Goal: Transaction & Acquisition: Subscribe to service/newsletter

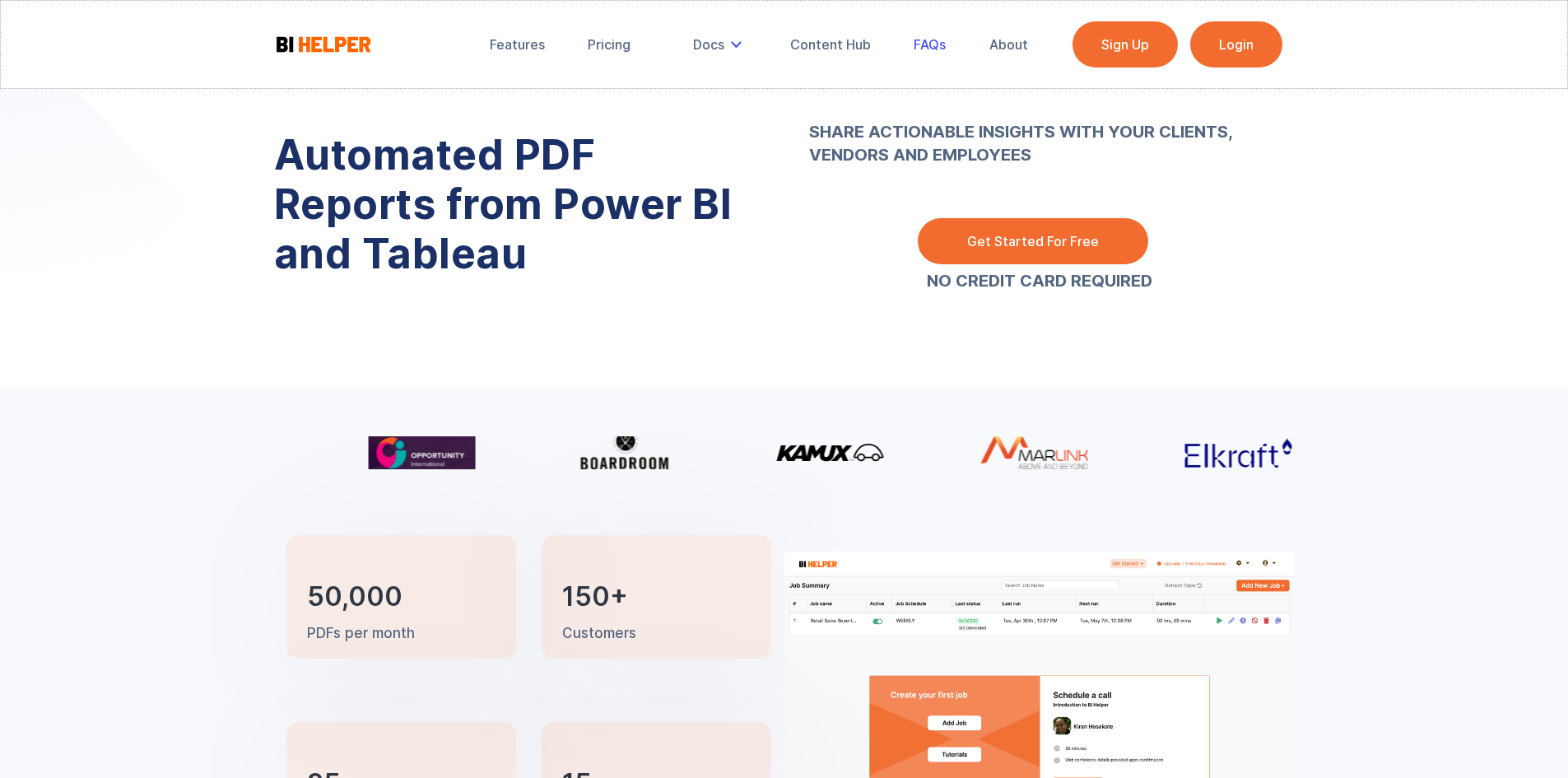
click at [933, 42] on div "FAQs" at bounding box center [929, 44] width 32 height 17
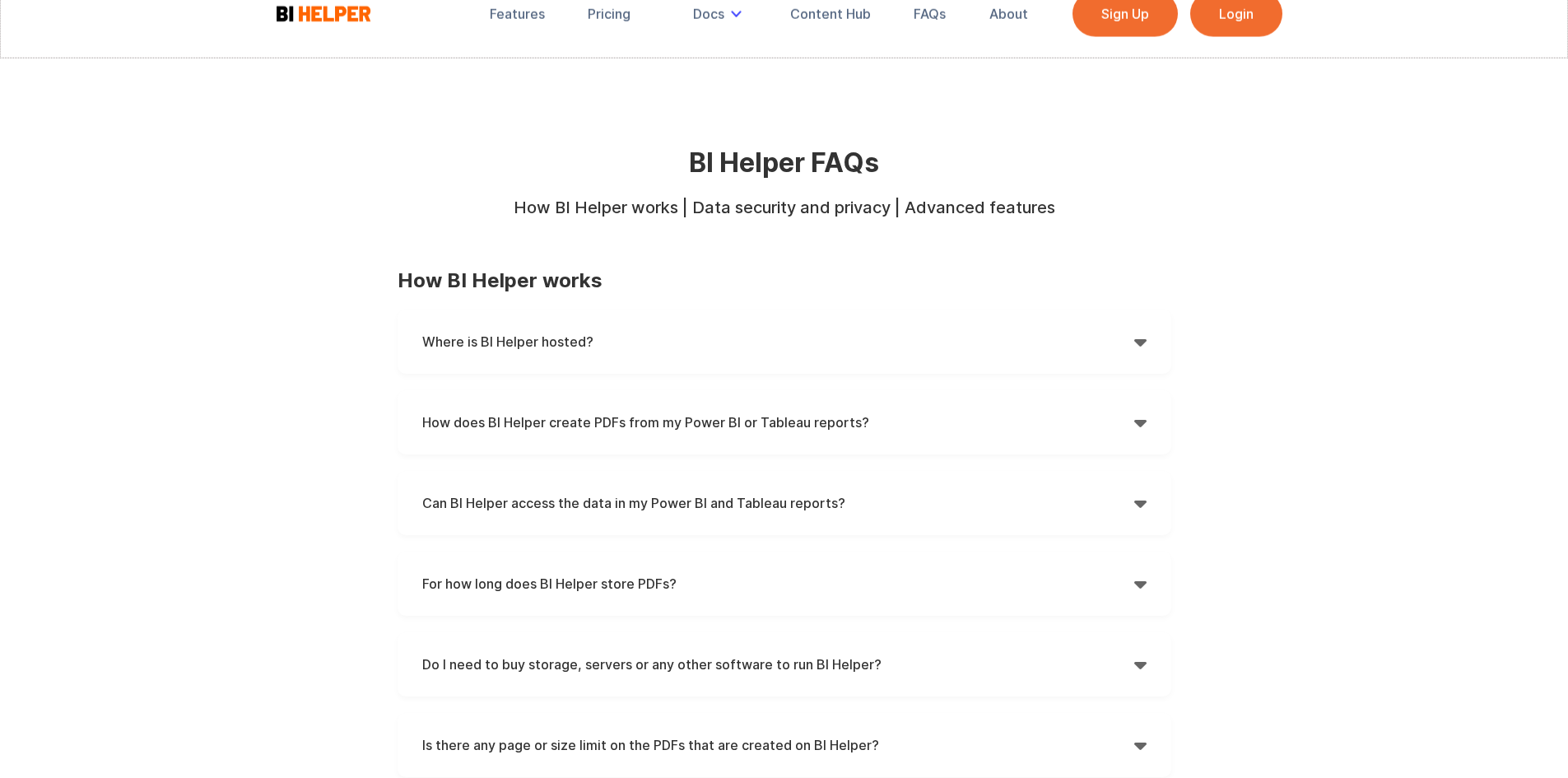
click at [633, 354] on div "Where is BI Helper hosted?  BI Helper is hosted on Amazon Web Services (AWS) i…" at bounding box center [784, 342] width 774 height 64
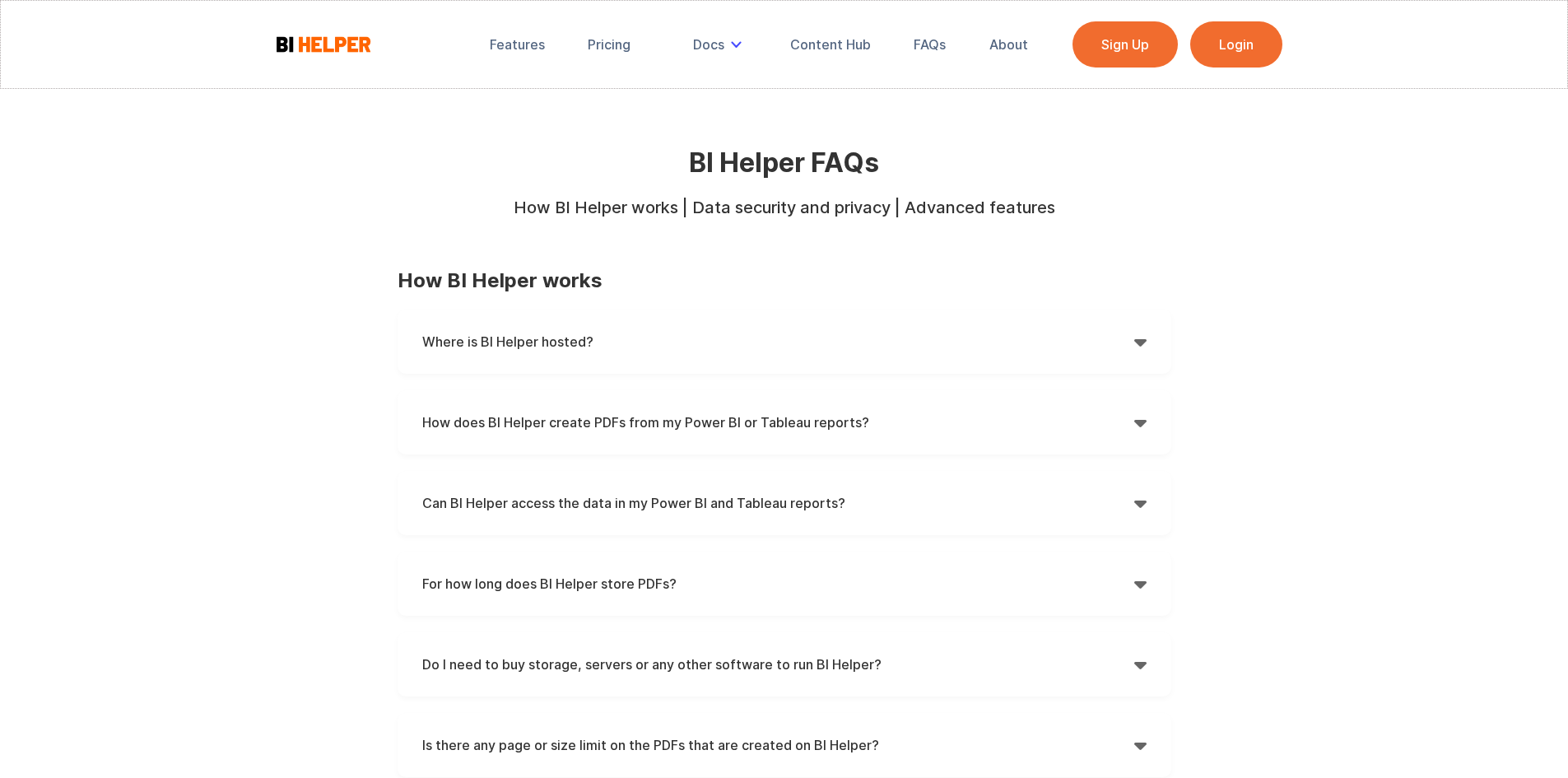
click at [634, 342] on h4 "Where is BI Helper hosted?" at bounding box center [779, 341] width 712 height 24
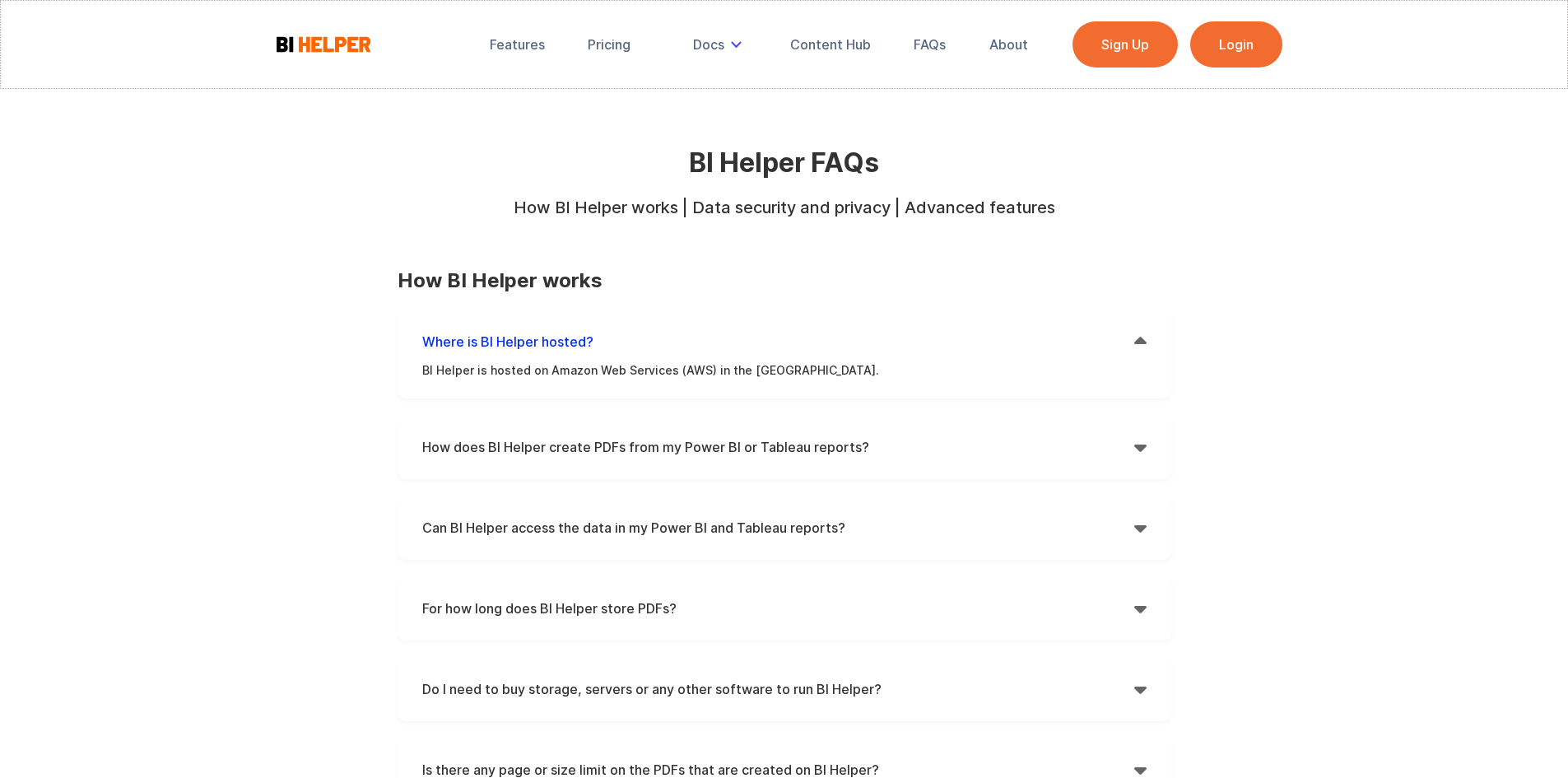
click at [634, 342] on h4 "Where is BI Helper hosted?" at bounding box center [779, 341] width 712 height 24
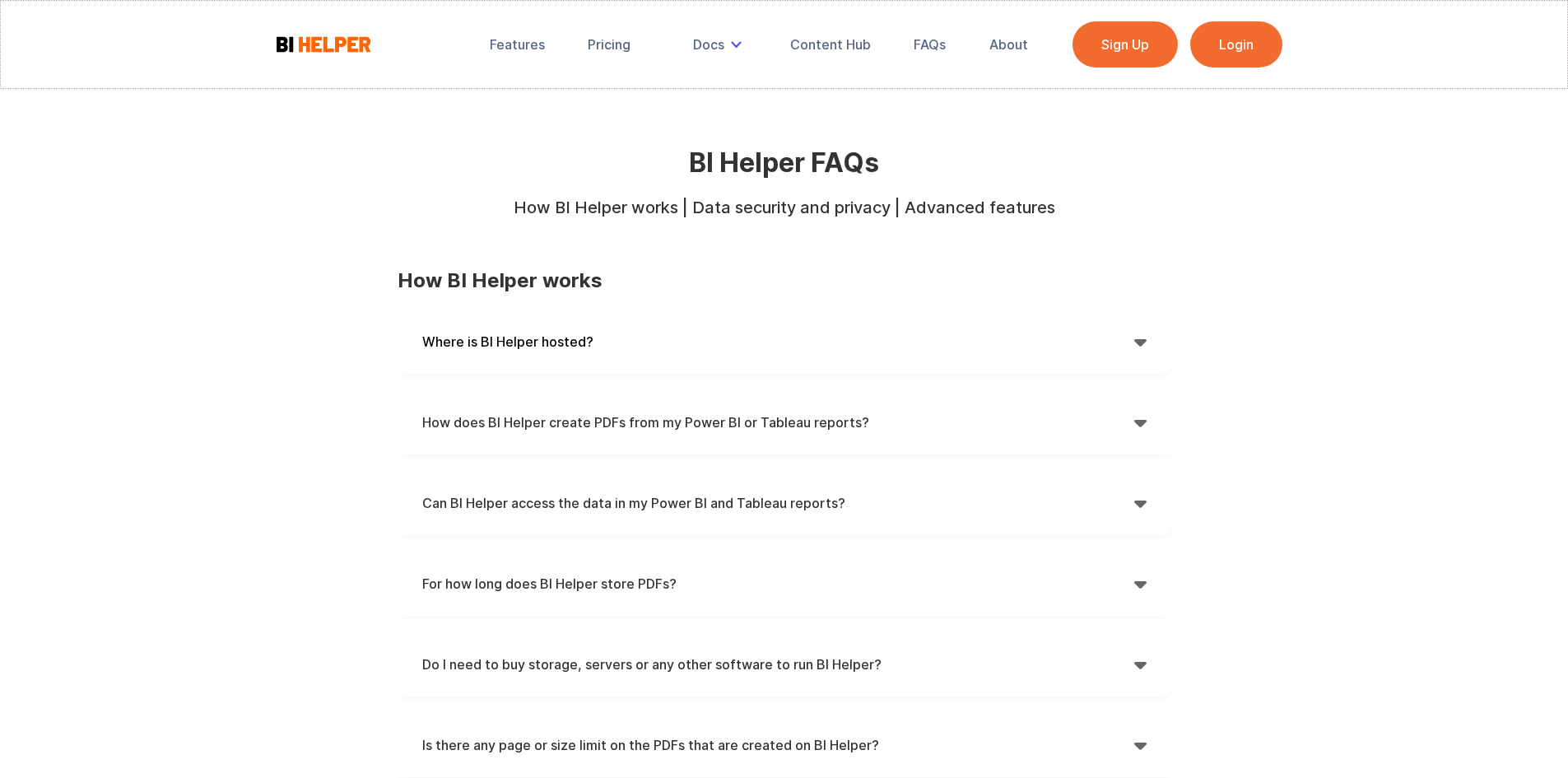
click at [633, 326] on div "Where is BI Helper hosted?  BI Helper is hosted on Amazon Web Services (AWS) i…" at bounding box center [784, 342] width 774 height 64
click at [605, 433] on h4 "How does BI Helper create PDFs from my Power BI or Tableau reports?" at bounding box center [779, 422] width 712 height 24
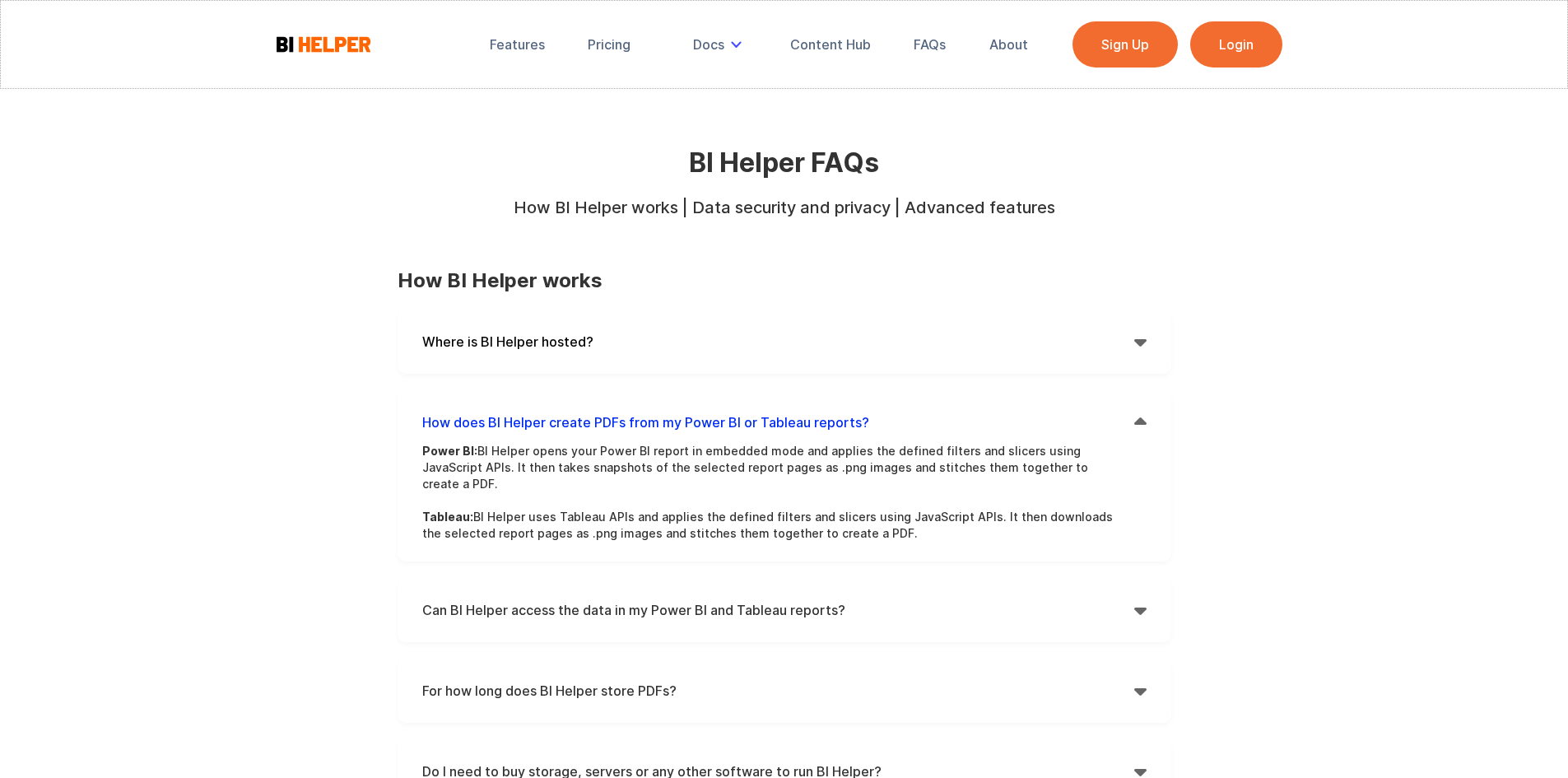
click at [570, 578] on div "Can BI Helper access the data in my Power BI and Tableau reports?  Power BI: W…" at bounding box center [784, 610] width 774 height 64
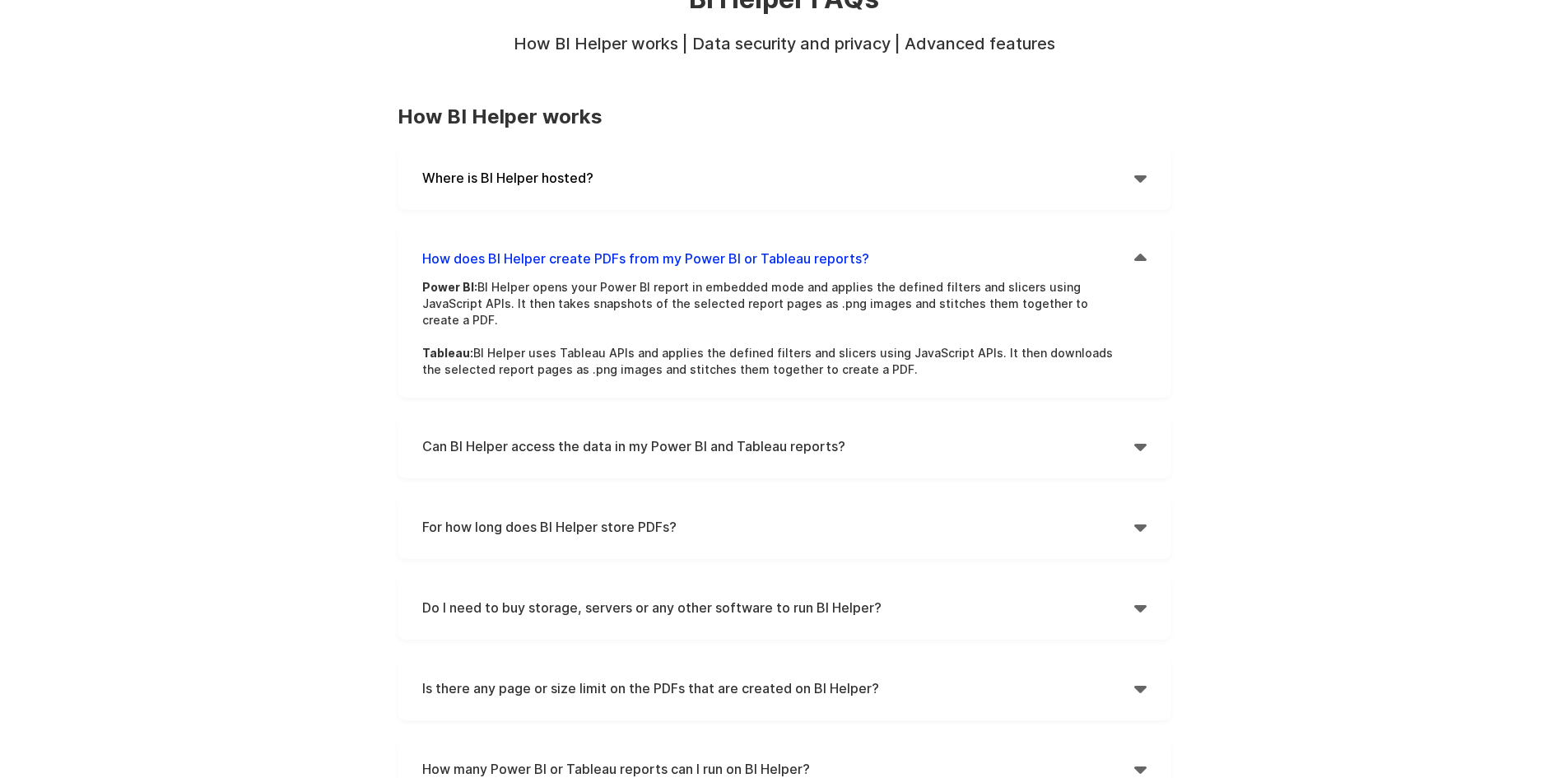
scroll to position [165, 0]
click at [554, 513] on h4 "For how long does BI Helper store PDFs?" at bounding box center [779, 525] width 712 height 24
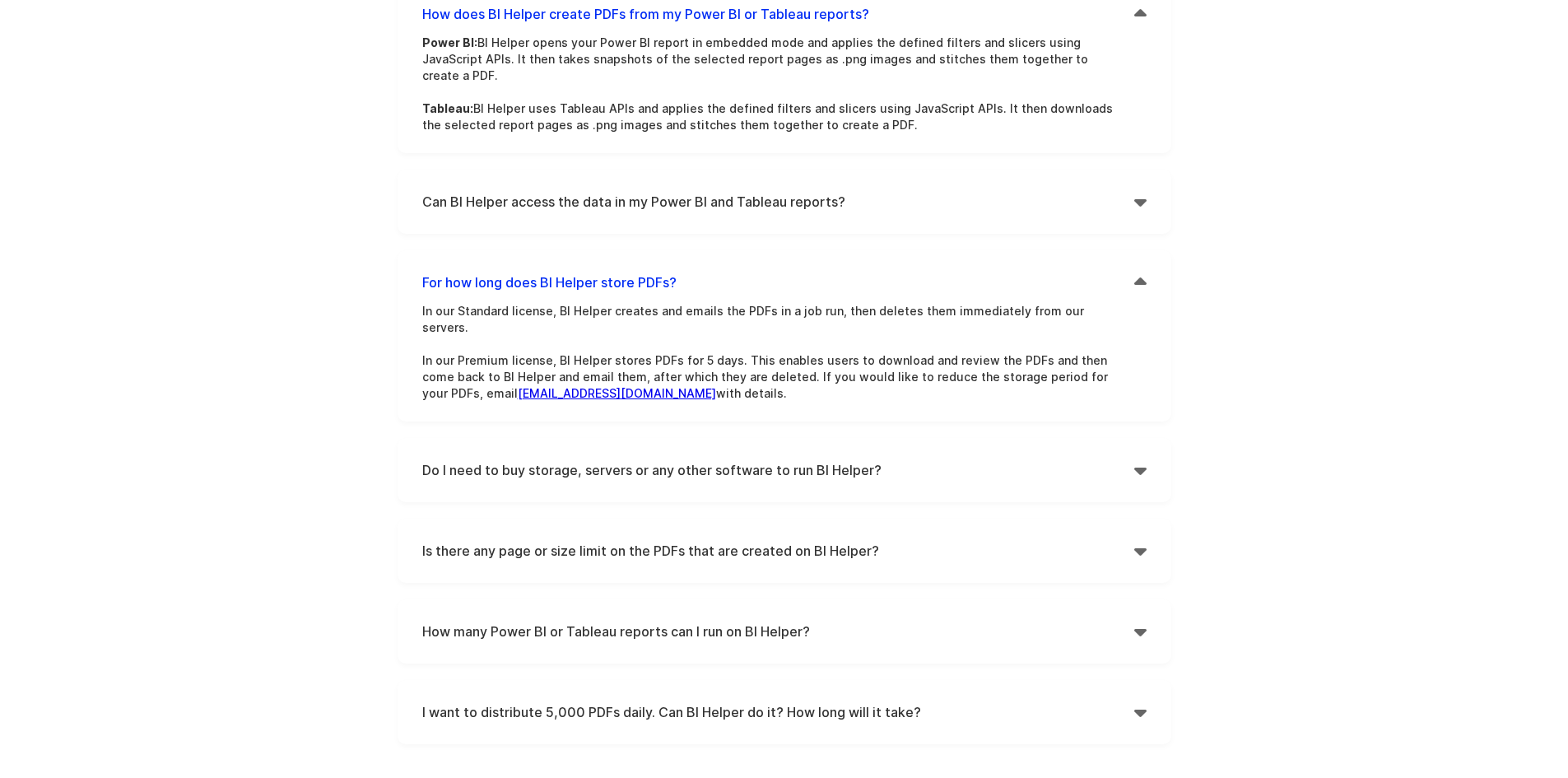
scroll to position [412, 0]
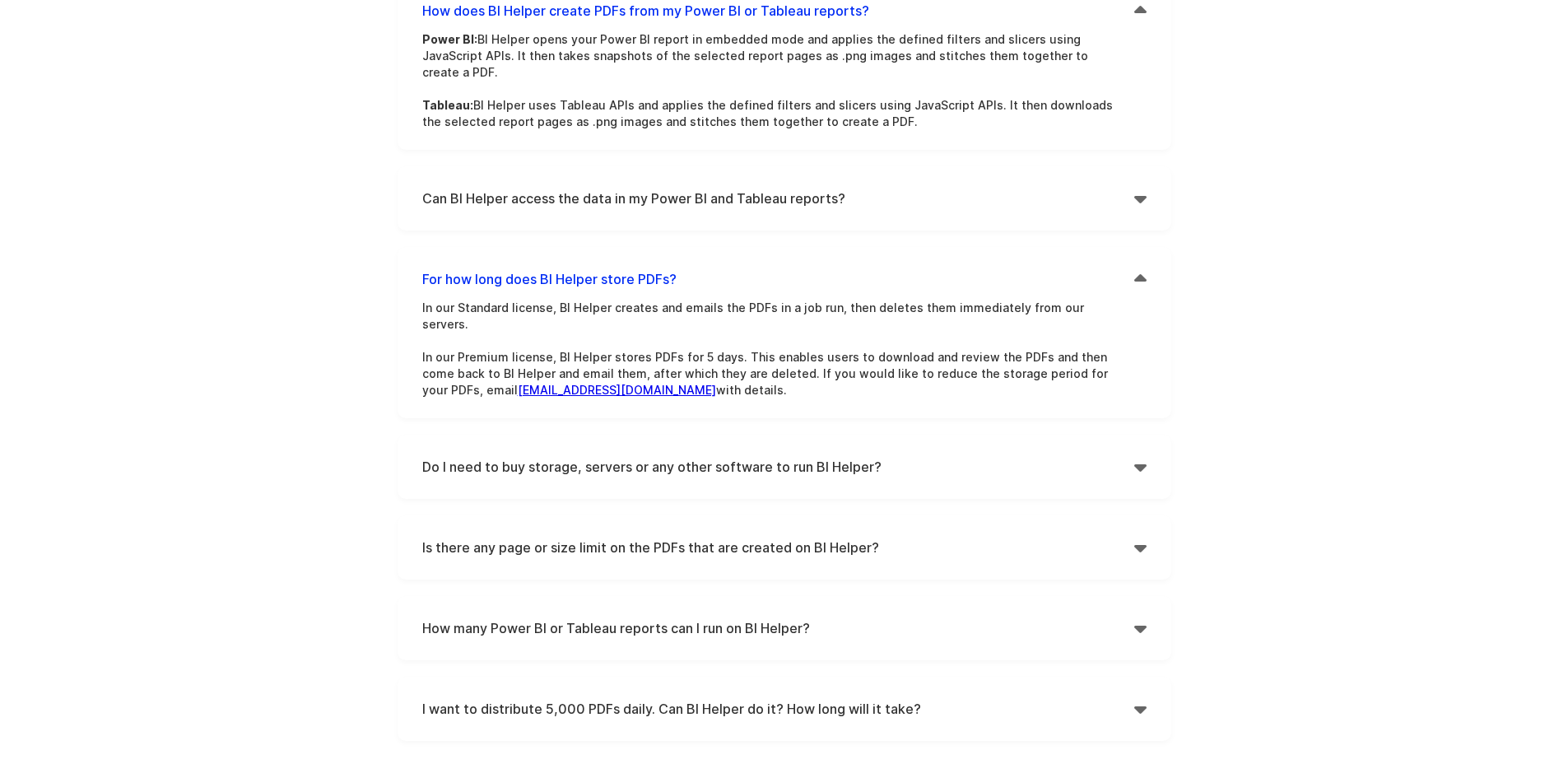
click at [590, 455] on h4 "Do I need to buy storage, servers or any other software to run BI Helper?" at bounding box center [779, 467] width 712 height 24
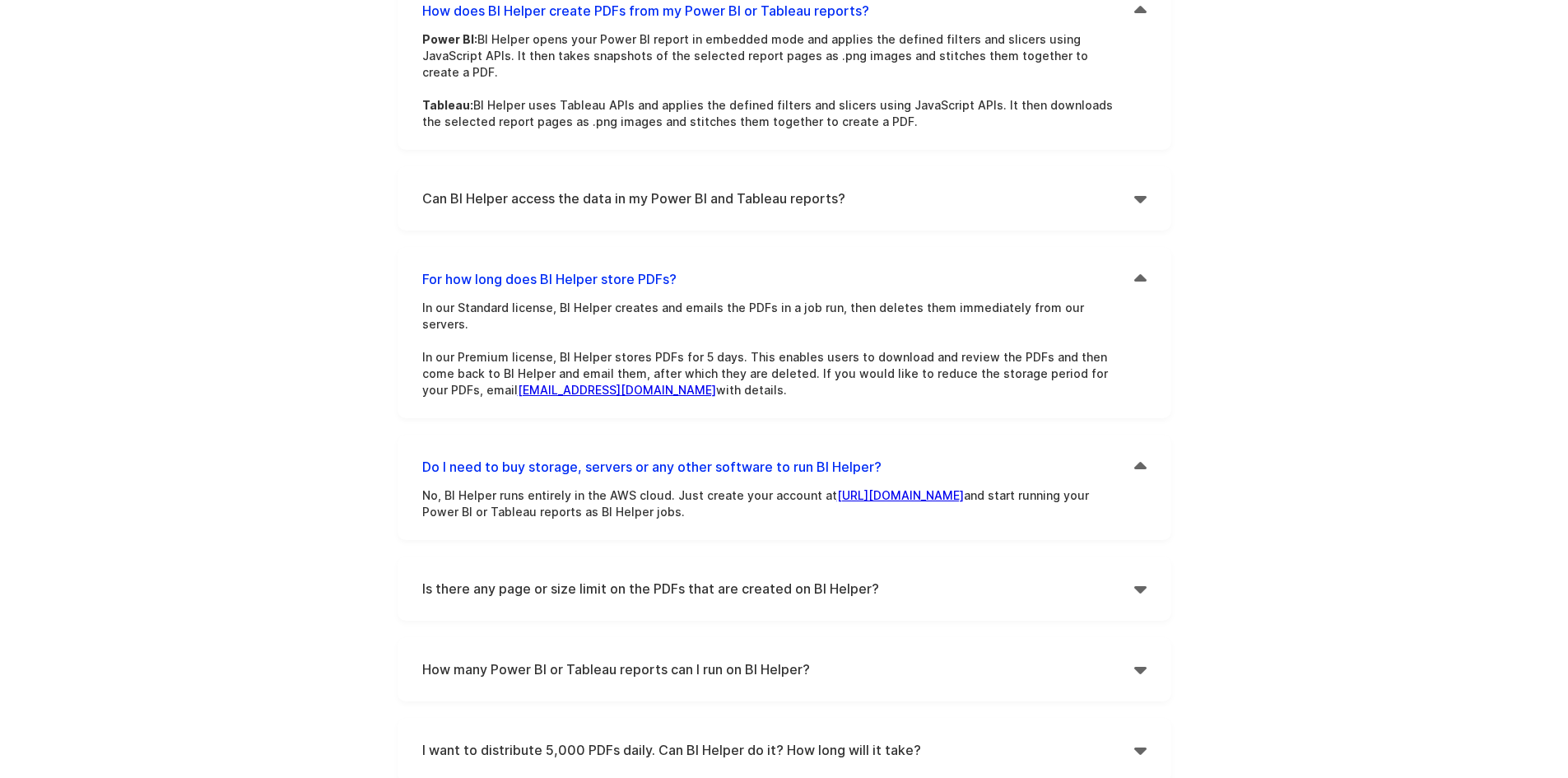
click at [591, 556] on div "Is there any page or size limit on the PDFs that are created on BI Helper?  No…" at bounding box center [784, 589] width 774 height 64
click at [587, 576] on h4 "Is there any page or size limit on the PDFs that are created on BI Helper?" at bounding box center [779, 588] width 712 height 24
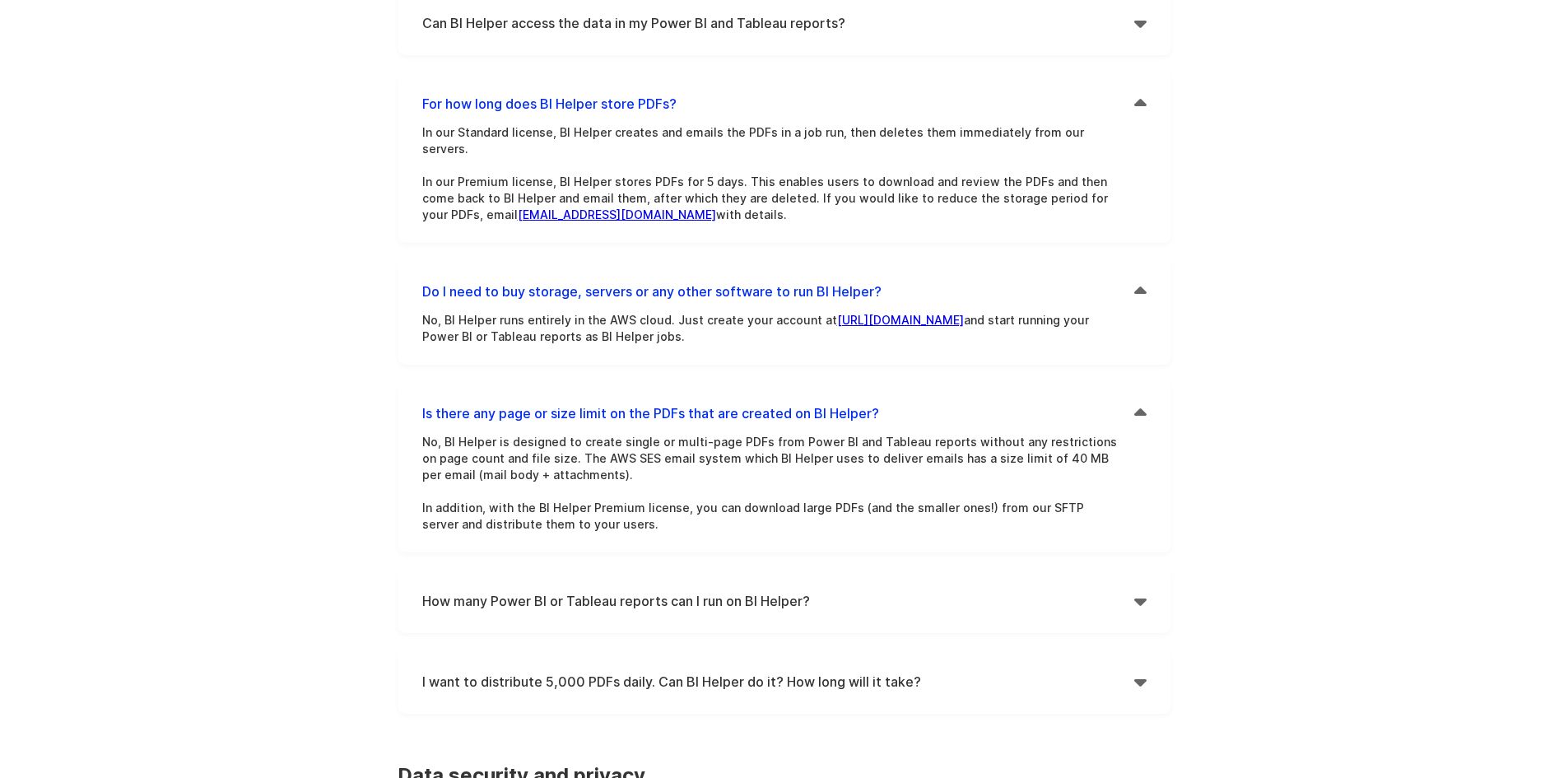
scroll to position [659, 0]
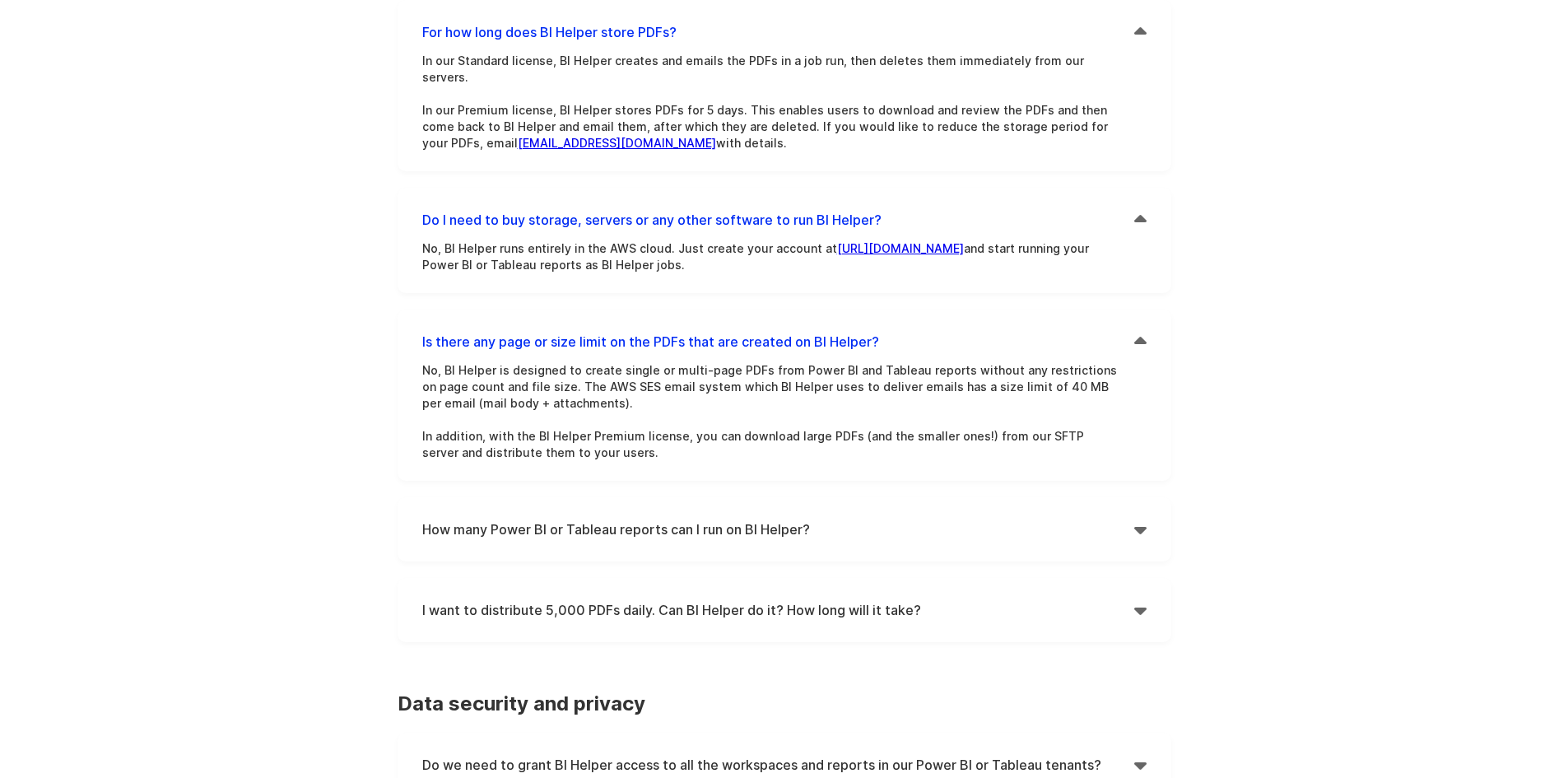
click at [562, 597] on h4 "I want to distribute 5,000 PDFs daily. Can BI Helper do it? How long will it ta…" at bounding box center [779, 609] width 712 height 24
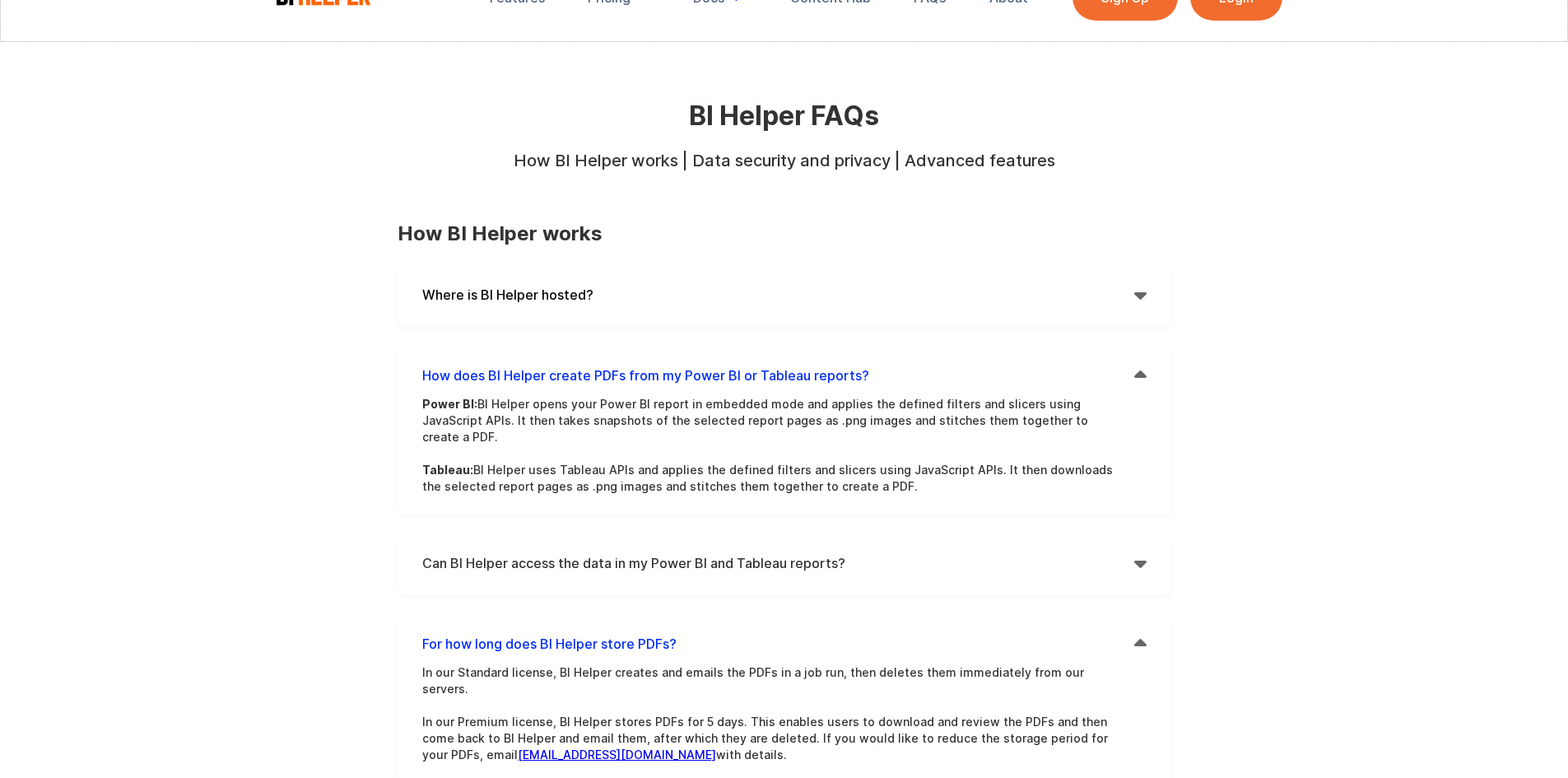
scroll to position [0, 0]
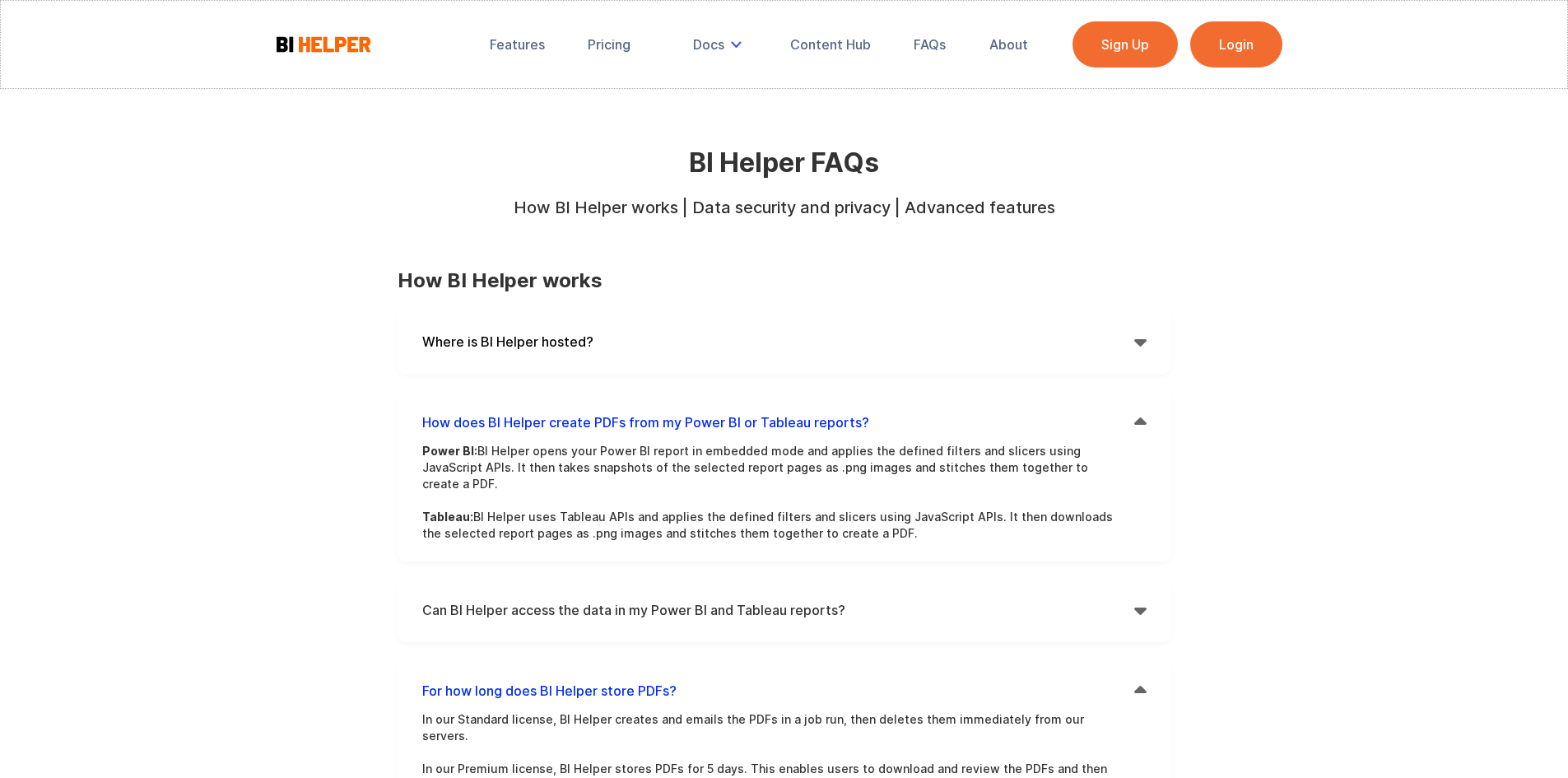
drag, startPoint x: 661, startPoint y: 307, endPoint x: 660, endPoint y: 314, distance: 7.1
click at [654, 333] on h4 "Where is BI Helper hosted?" at bounding box center [779, 341] width 712 height 24
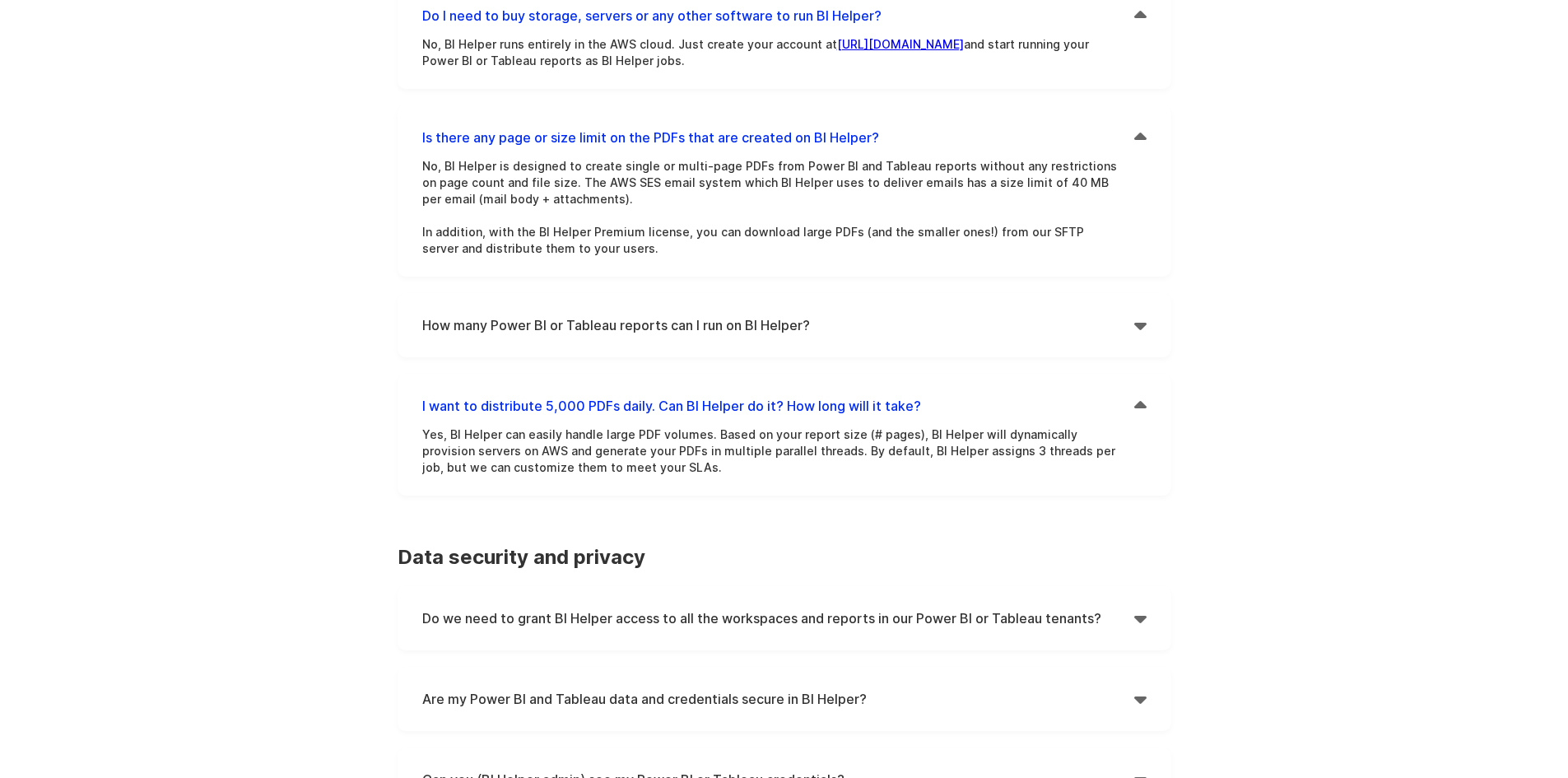
scroll to position [988, 0]
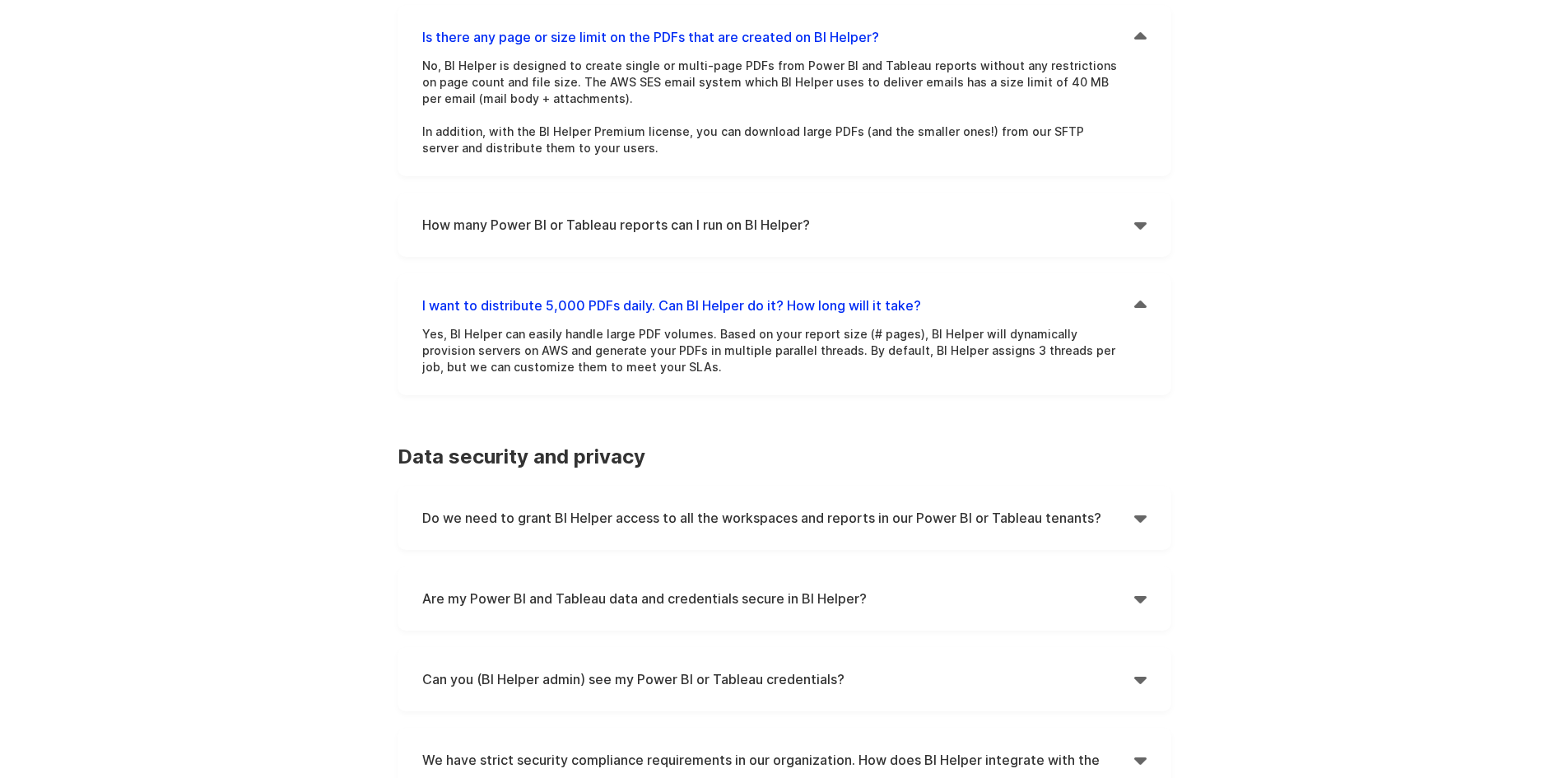
click at [574, 506] on h4 "Do we need to grant BI Helper access to all the workspaces and reports in our P…" at bounding box center [779, 517] width 712 height 24
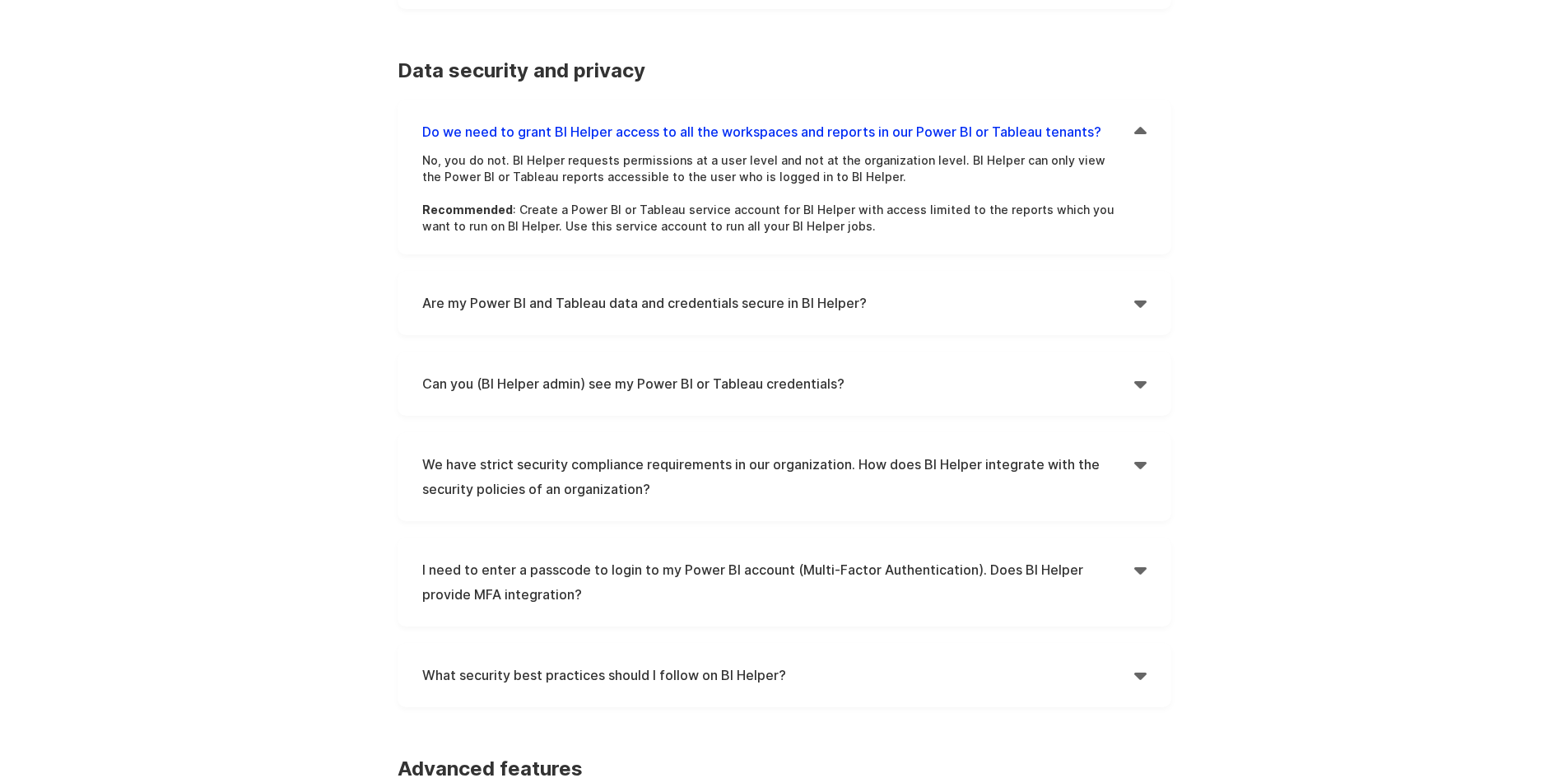
scroll to position [1400, 0]
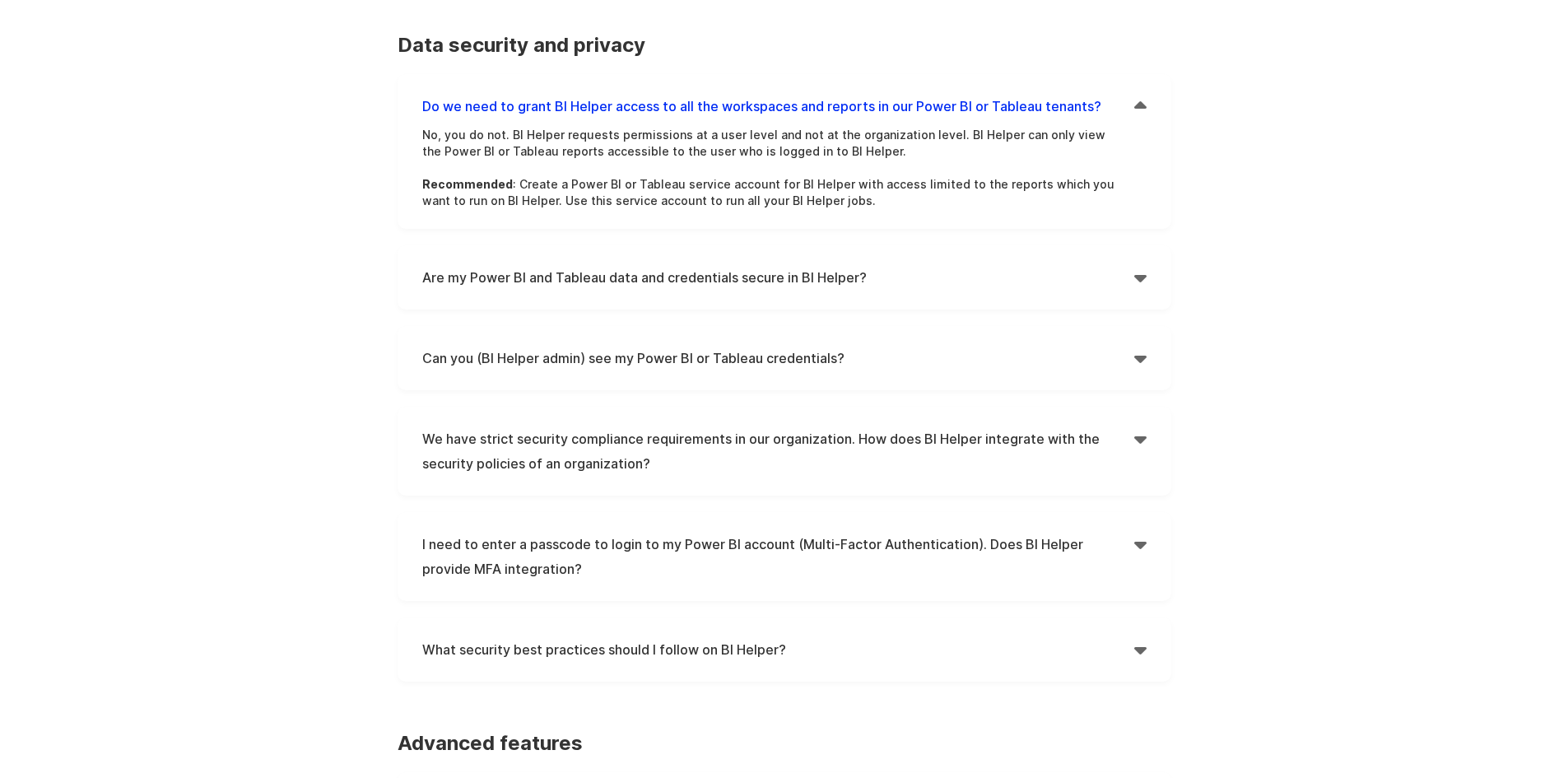
click at [632, 538] on h4 "I need to enter a passcode to login to my Power BI account (Multi-Factor Authen…" at bounding box center [779, 556] width 712 height 50
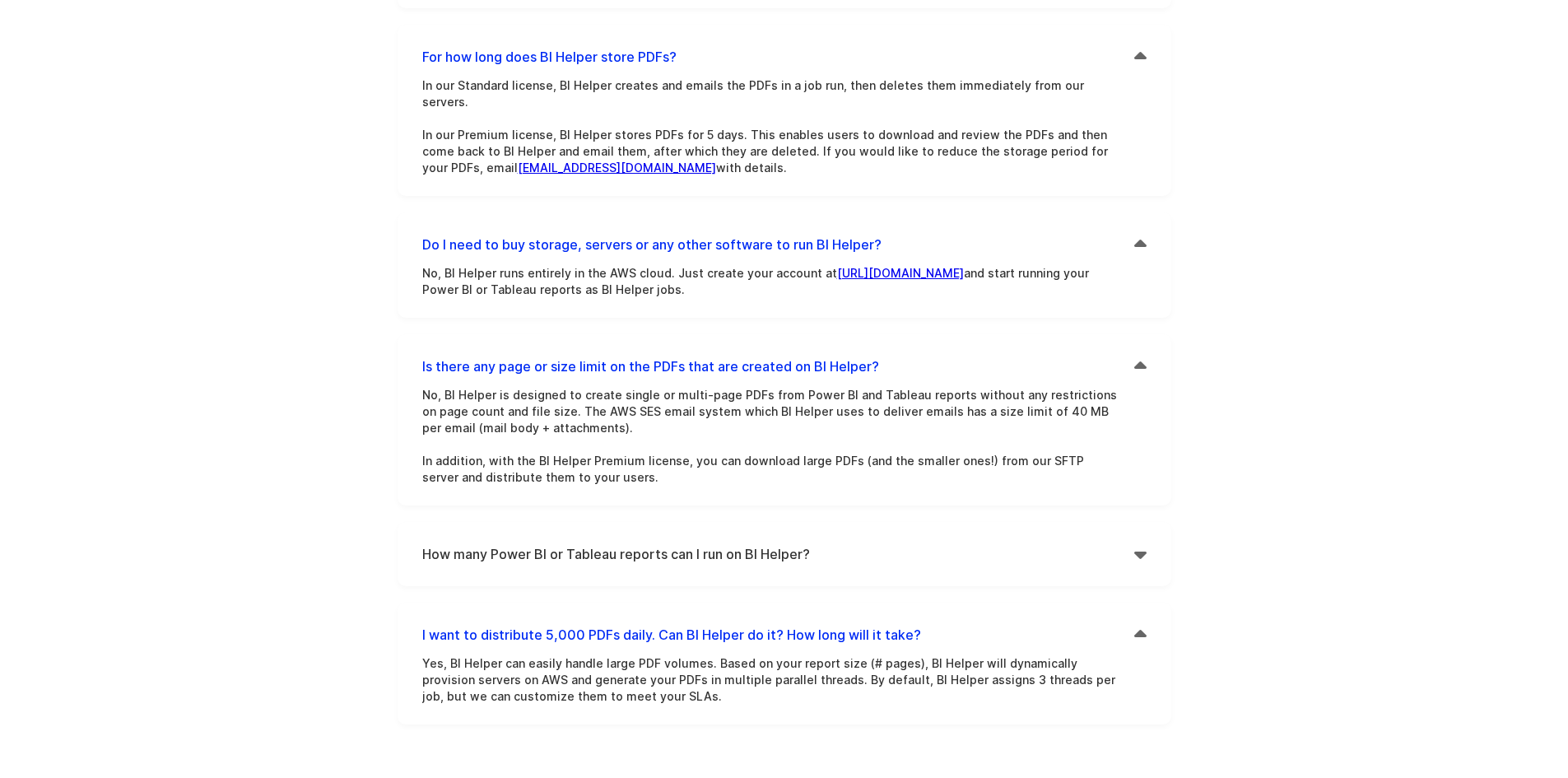
scroll to position [0, 0]
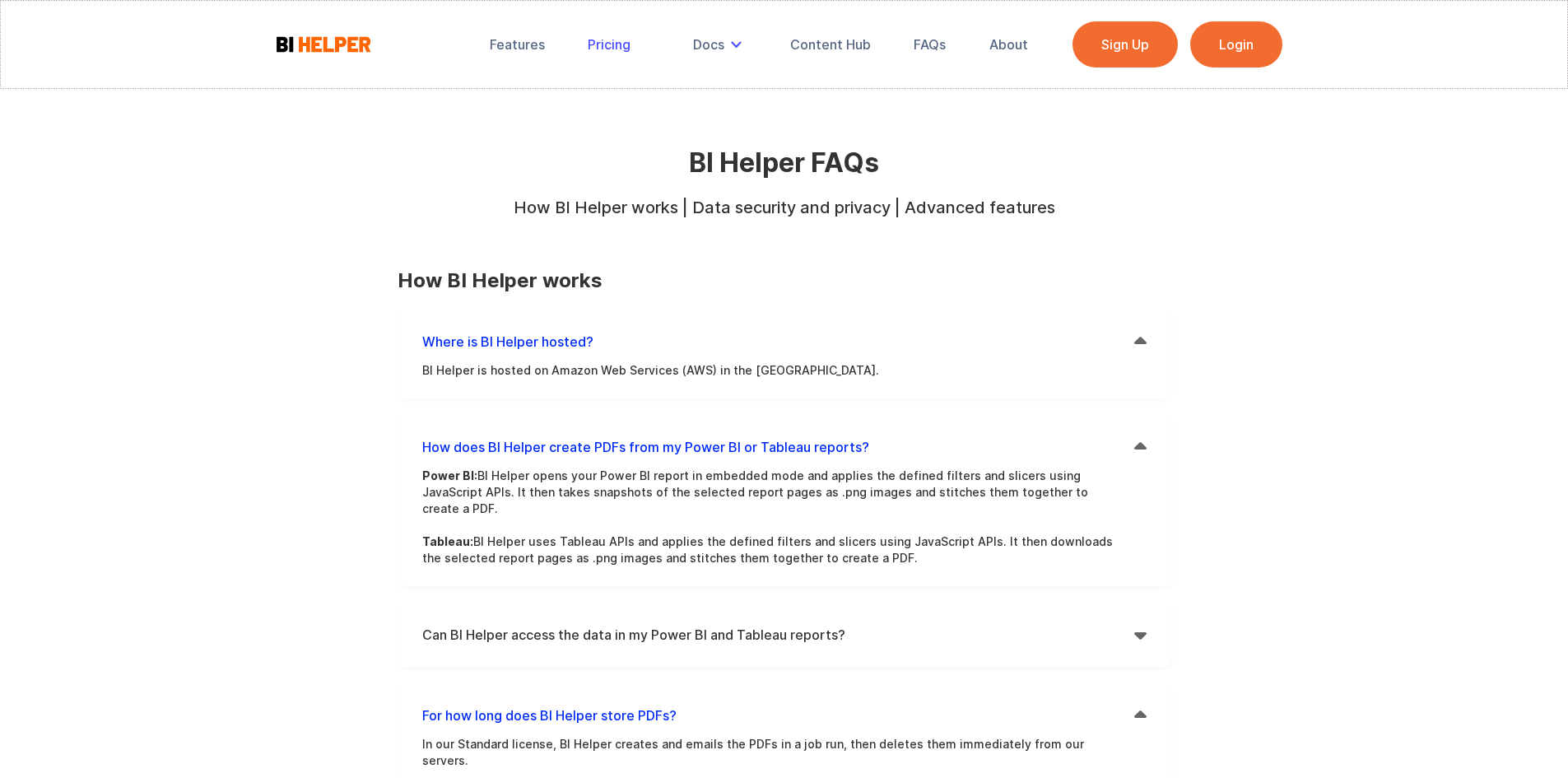
click at [604, 42] on div "Pricing" at bounding box center [609, 44] width 43 height 17
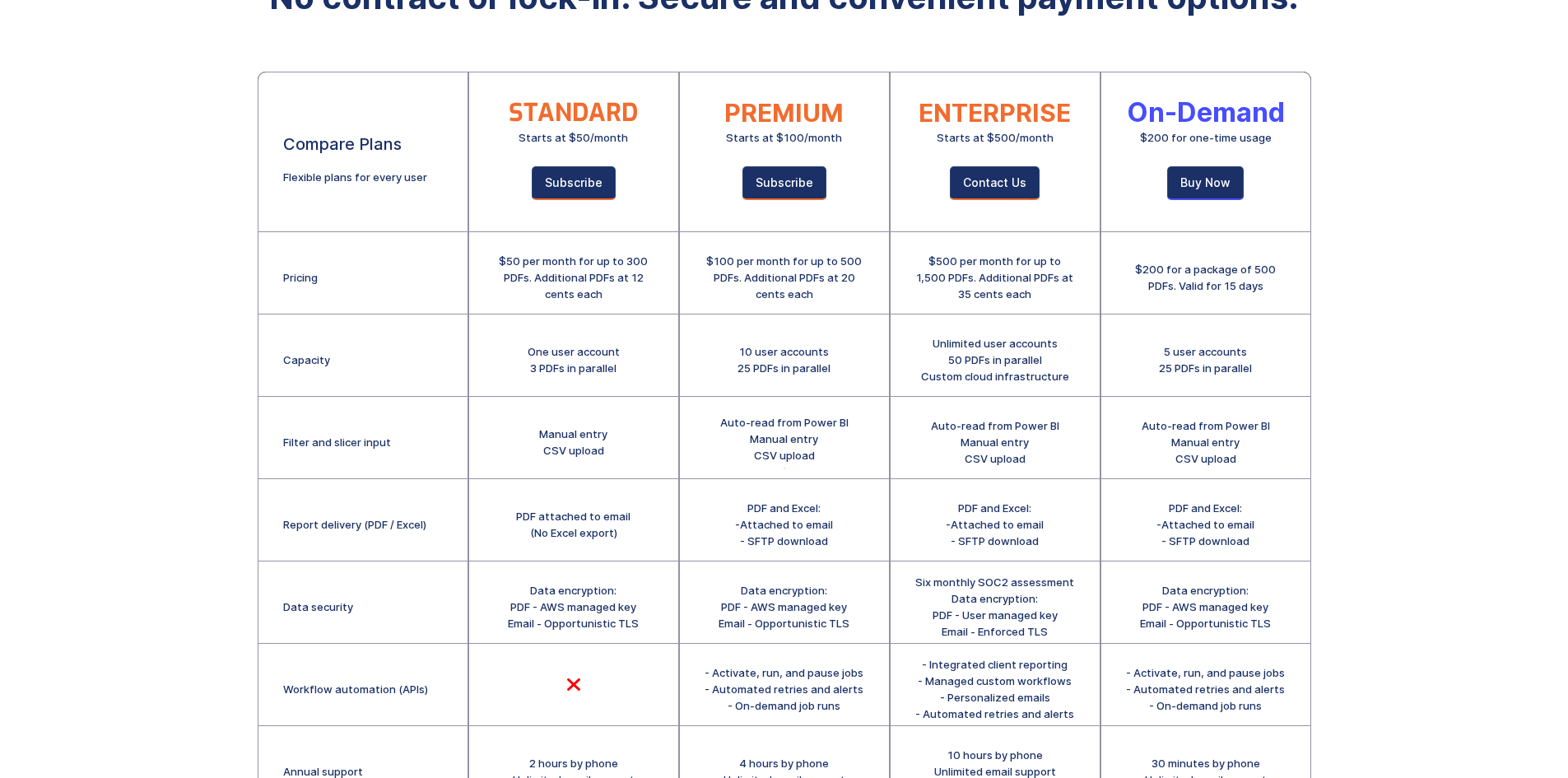
scroll to position [82, 0]
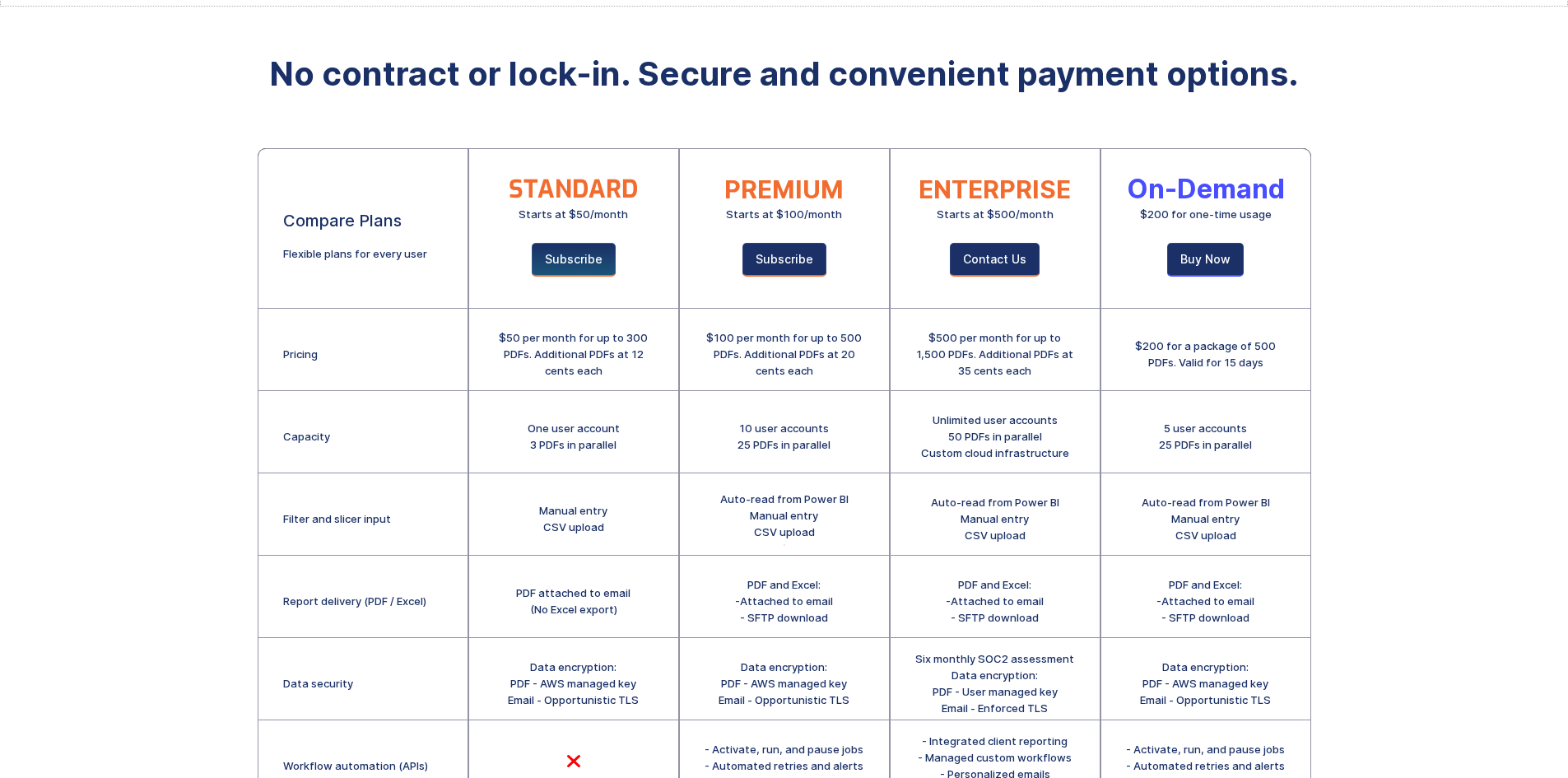
click at [561, 267] on link "Subscribe" at bounding box center [574, 260] width 84 height 34
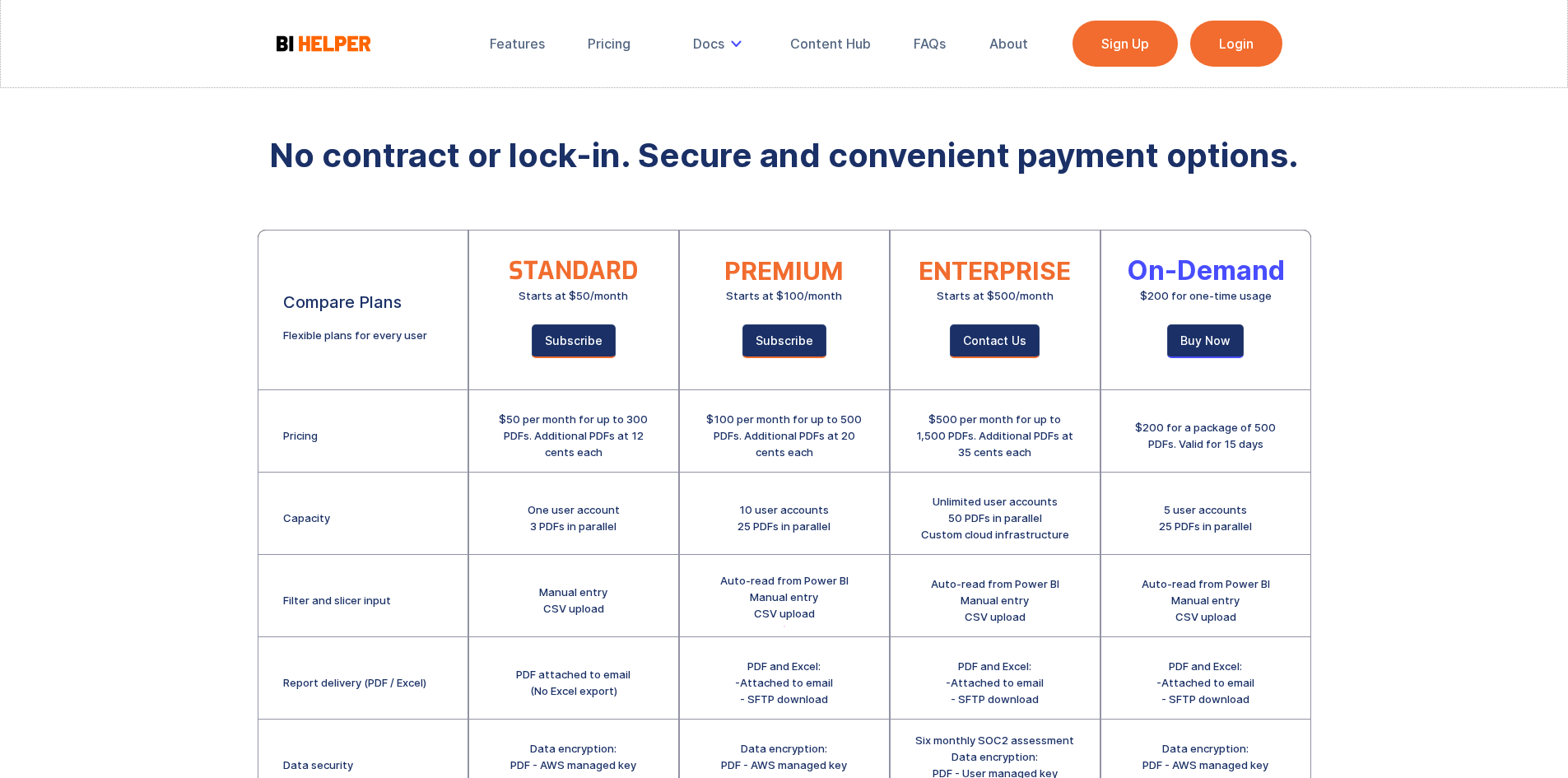
scroll to position [0, 0]
click at [948, 43] on link "FAQs" at bounding box center [929, 44] width 56 height 36
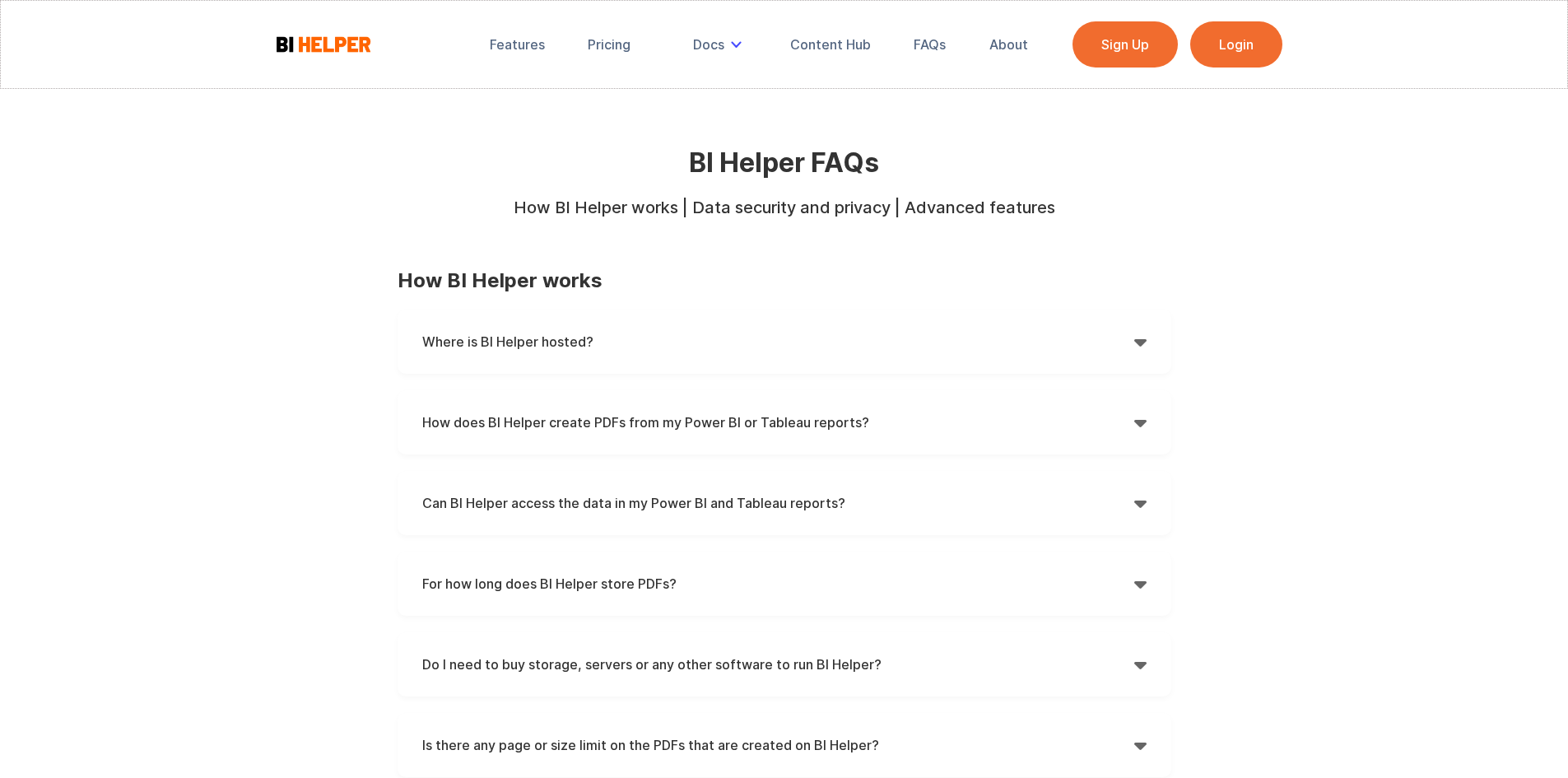
click at [755, 408] on div "How does BI Helper create PDFs from my Power BI or Tableau reports?  Power BI:…" at bounding box center [784, 423] width 774 height 64
click at [749, 418] on strong "How does BI Helper create PDFs from my Power BI or Tableau reports?" at bounding box center [646, 422] width 447 height 17
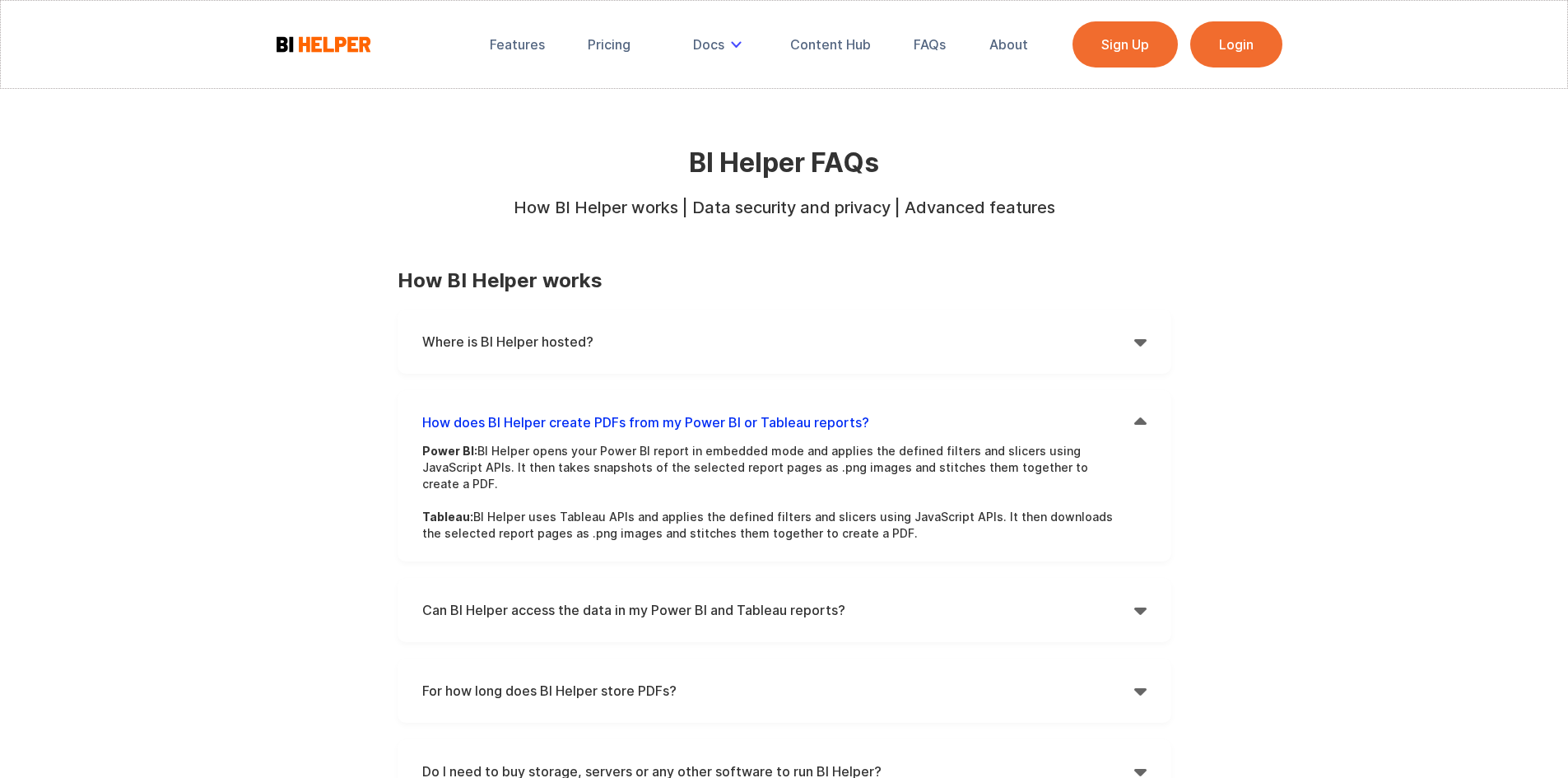
drag, startPoint x: 477, startPoint y: 450, endPoint x: 1080, endPoint y: 468, distance: 603.3
click at [1080, 468] on p "Power BI: BI Helper opens your Power BI report in embedded mode and applies the…" at bounding box center [772, 492] width 700 height 99
copy p "BI Helper opens your Power BI report in embedded mode and applies the defined f…"
